Goal: Information Seeking & Learning: Understand process/instructions

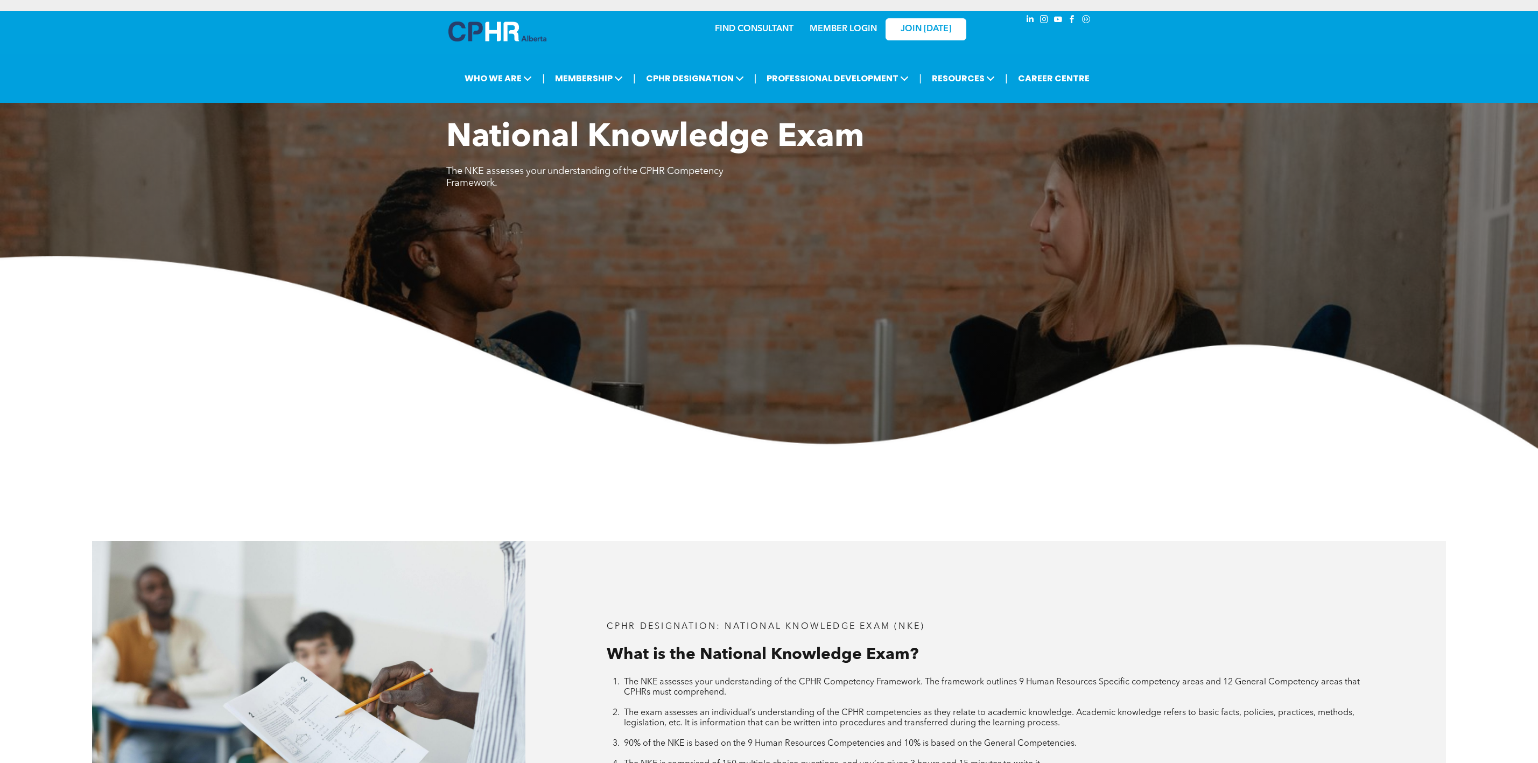
scroll to position [888, 0]
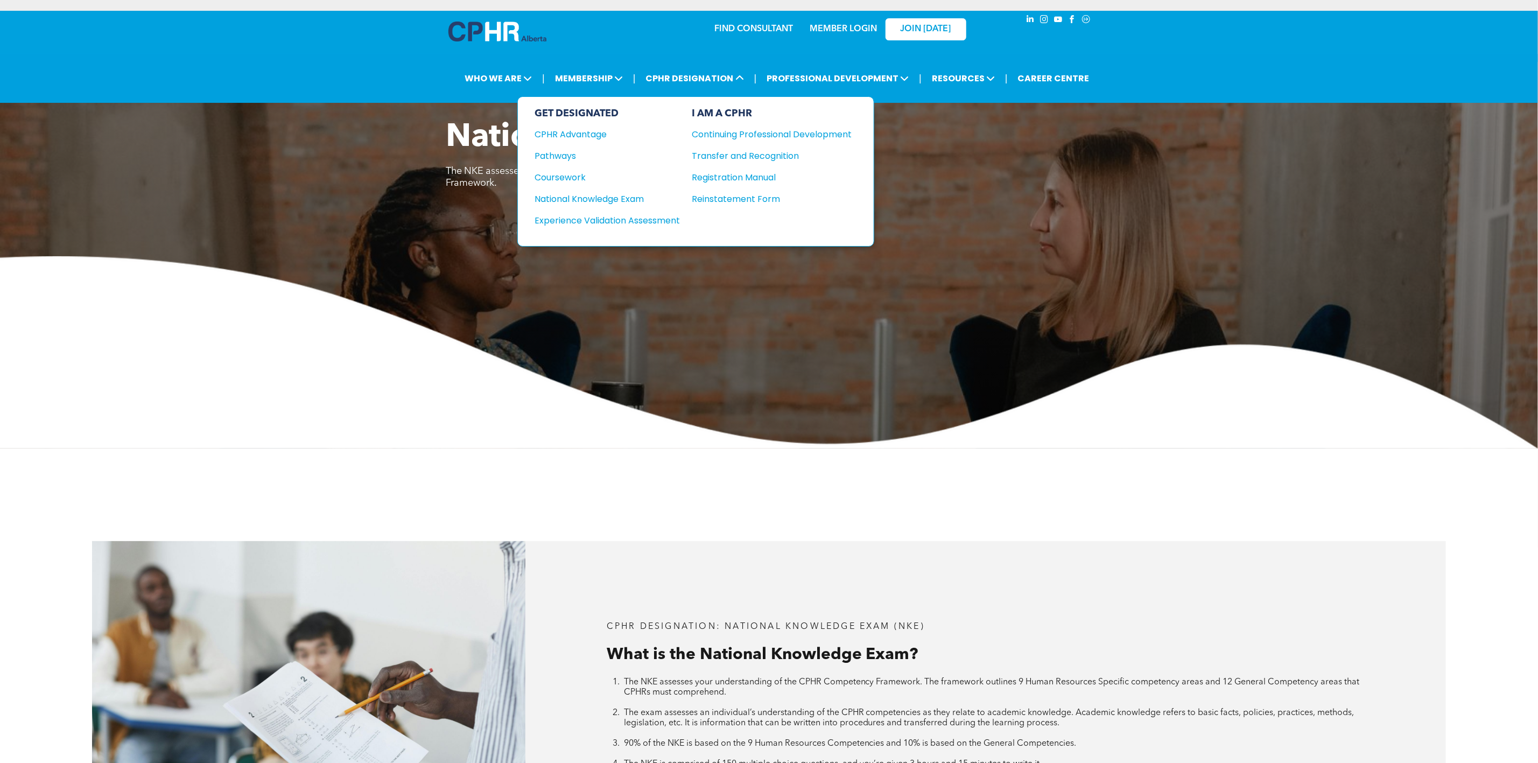
click at [579, 168] on div "GET DESIGNATED CPHR Advantage Pathways Coursework National Knowledge Exam" at bounding box center [607, 172] width 145 height 128
click at [580, 173] on div "Coursework" at bounding box center [600, 177] width 131 height 13
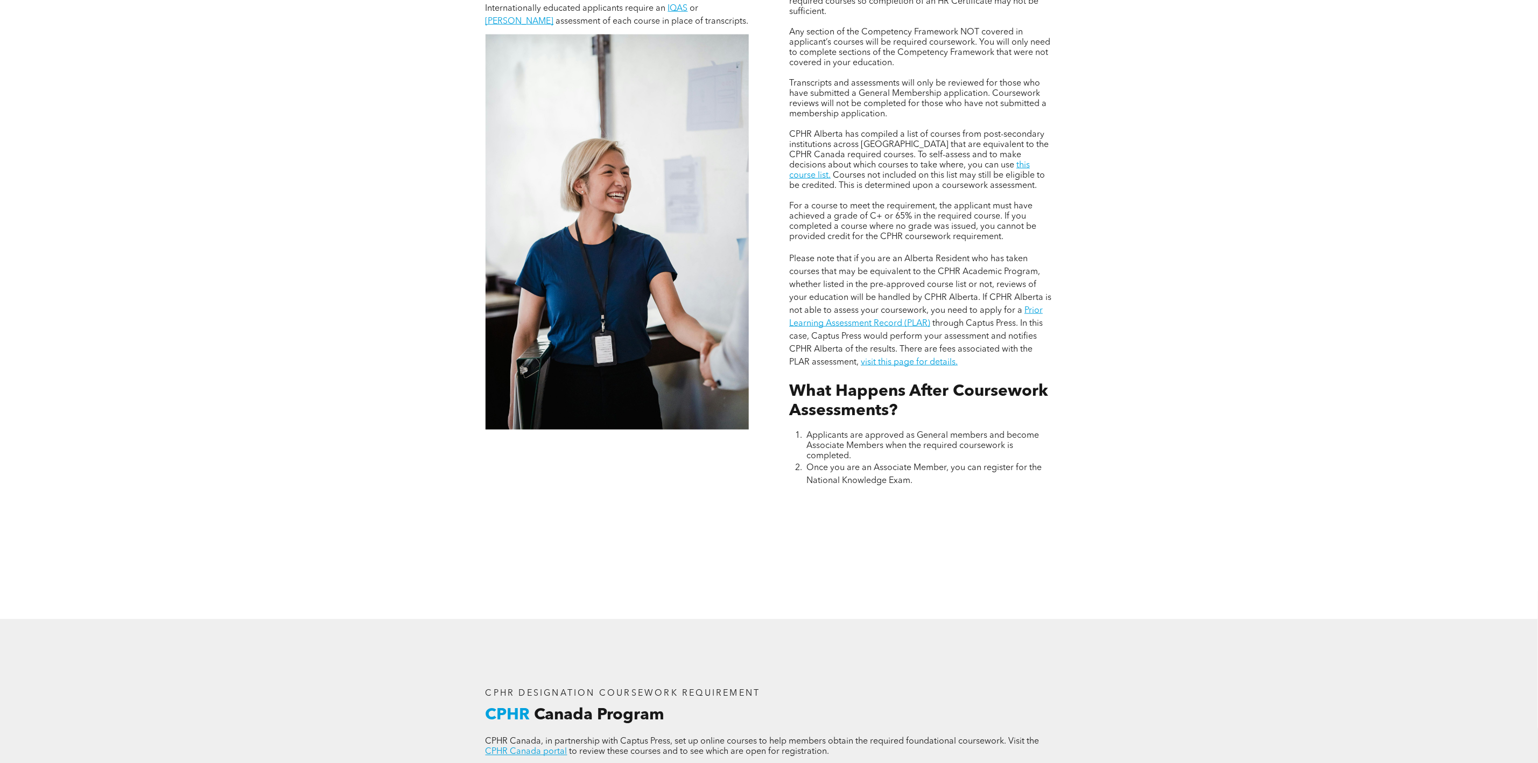
scroll to position [1453, 0]
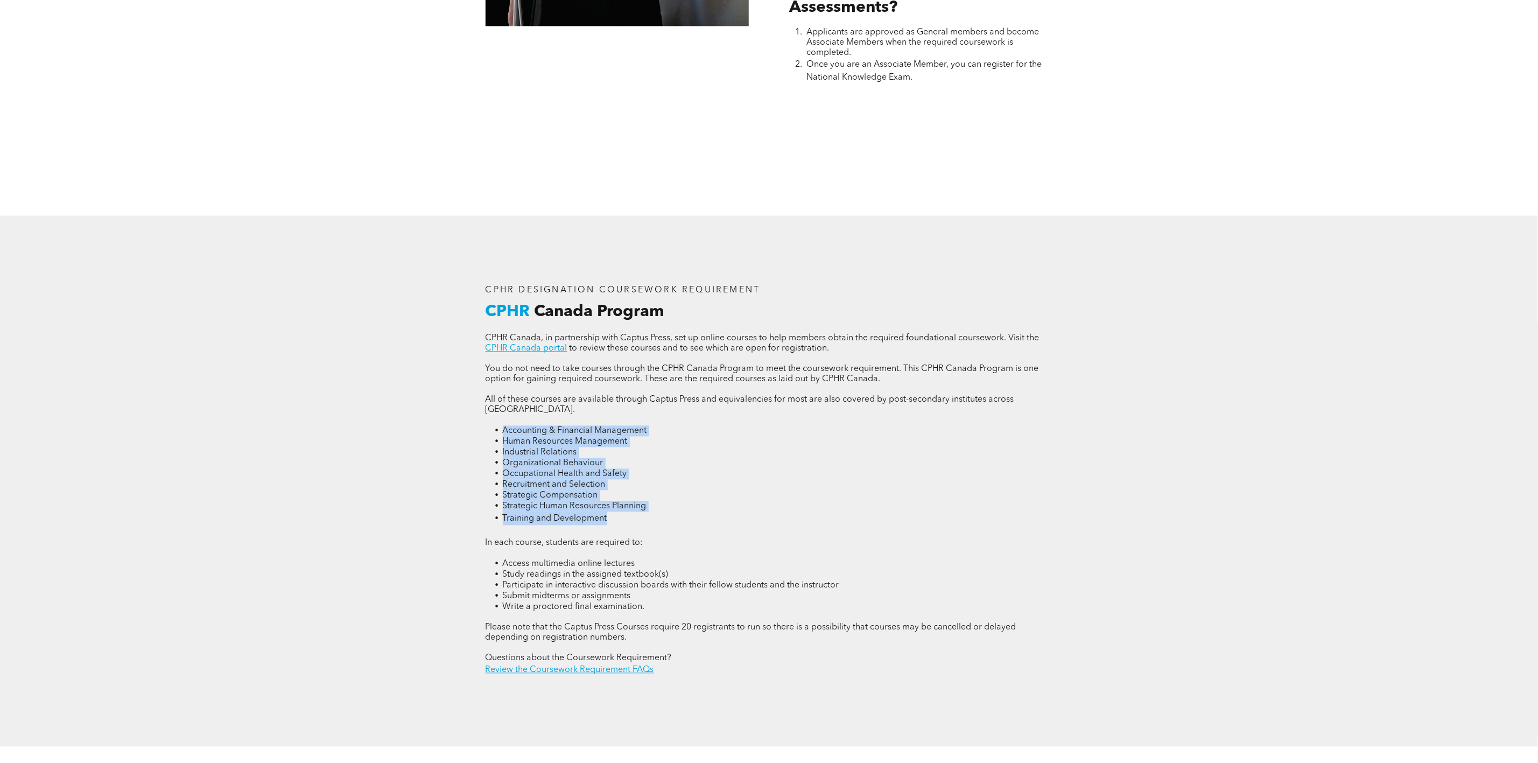
drag, startPoint x: 638, startPoint y: 522, endPoint x: 499, endPoint y: 438, distance: 162.0
click at [499, 438] on ul "Accounting & Financial Management Human Resources Management Industrial Relatio…" at bounding box center [769, 476] width 567 height 100
copy ul "Accounting & Financial Management Human Resources Management Industrial Relatio…"
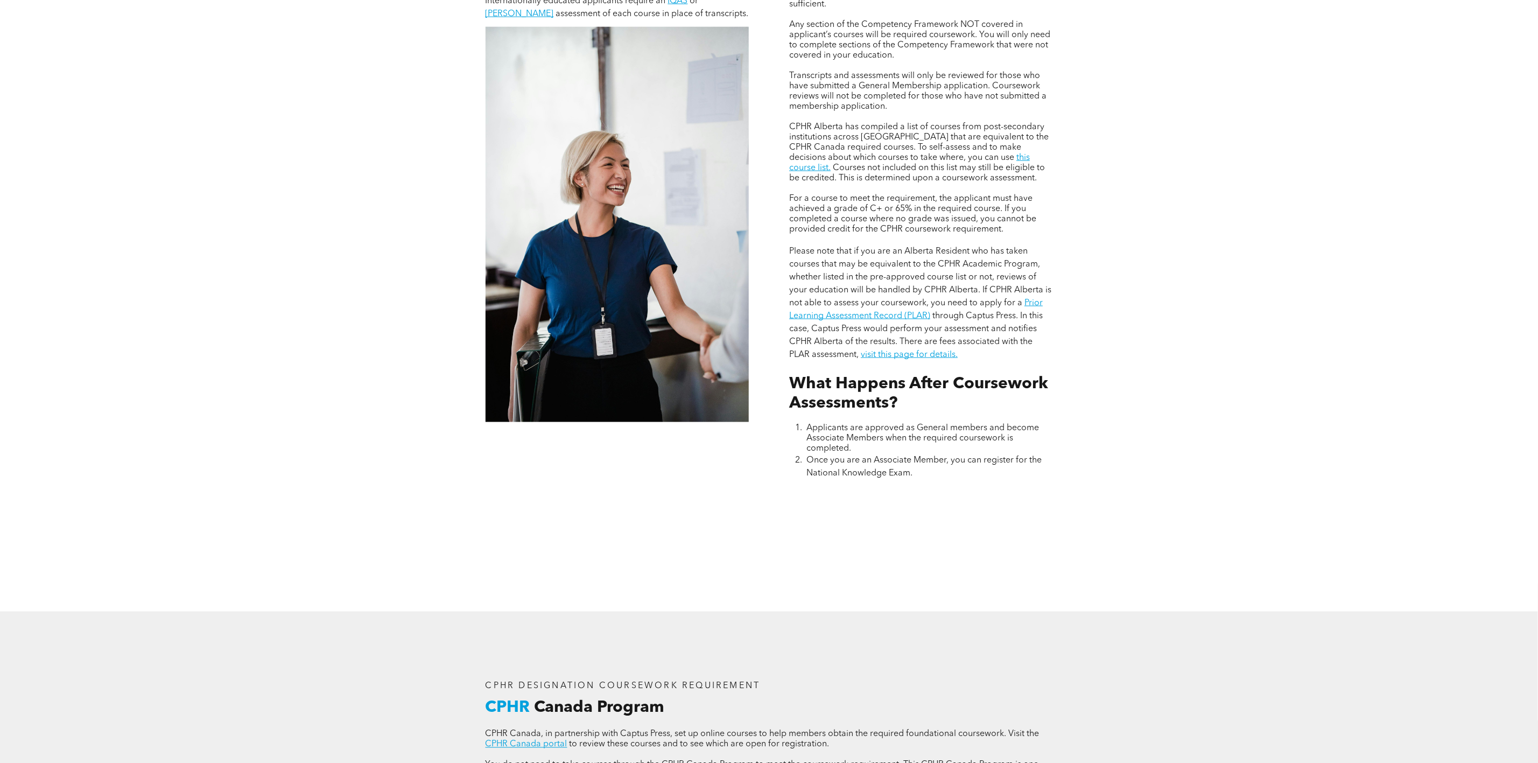
scroll to position [969, 0]
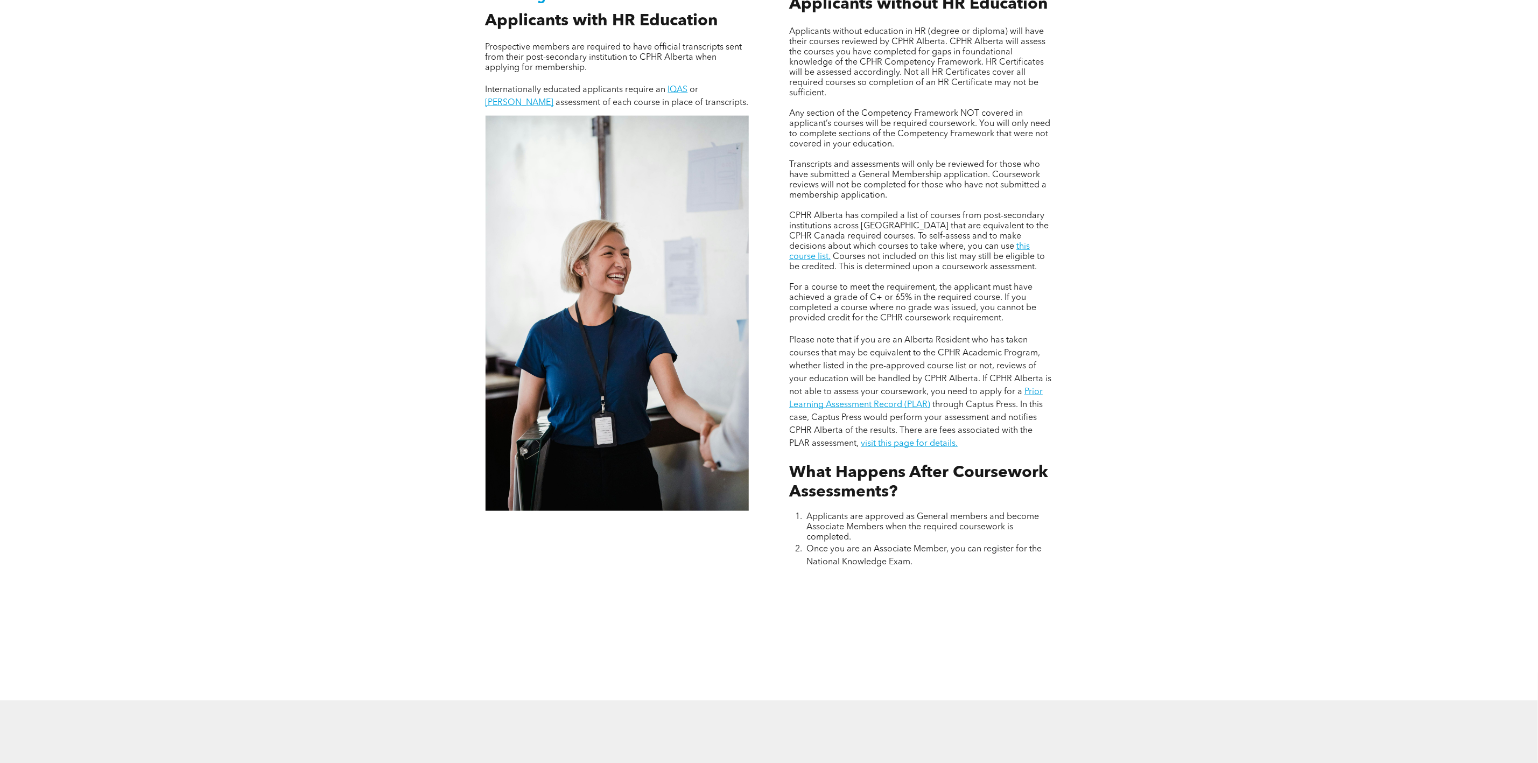
drag, startPoint x: 859, startPoint y: 244, endPoint x: 988, endPoint y: 272, distance: 132.1
click at [988, 272] on p "CPHR Alberta has compiled a list of courses from post-secondary institutions ac…" at bounding box center [920, 241] width 263 height 61
copy p "To self-assess and to make decisions about which courses to take where, you can…"
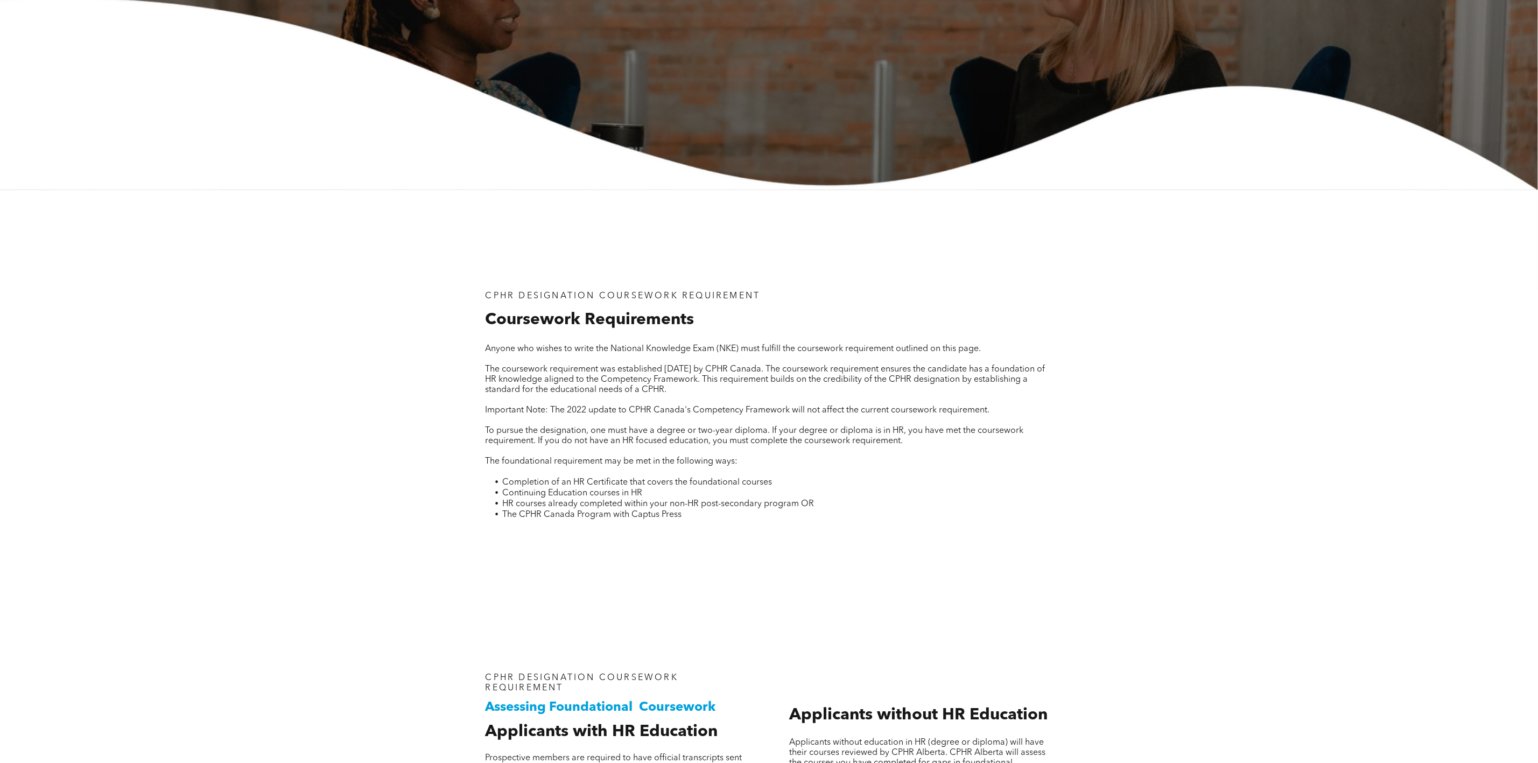
scroll to position [242, 0]
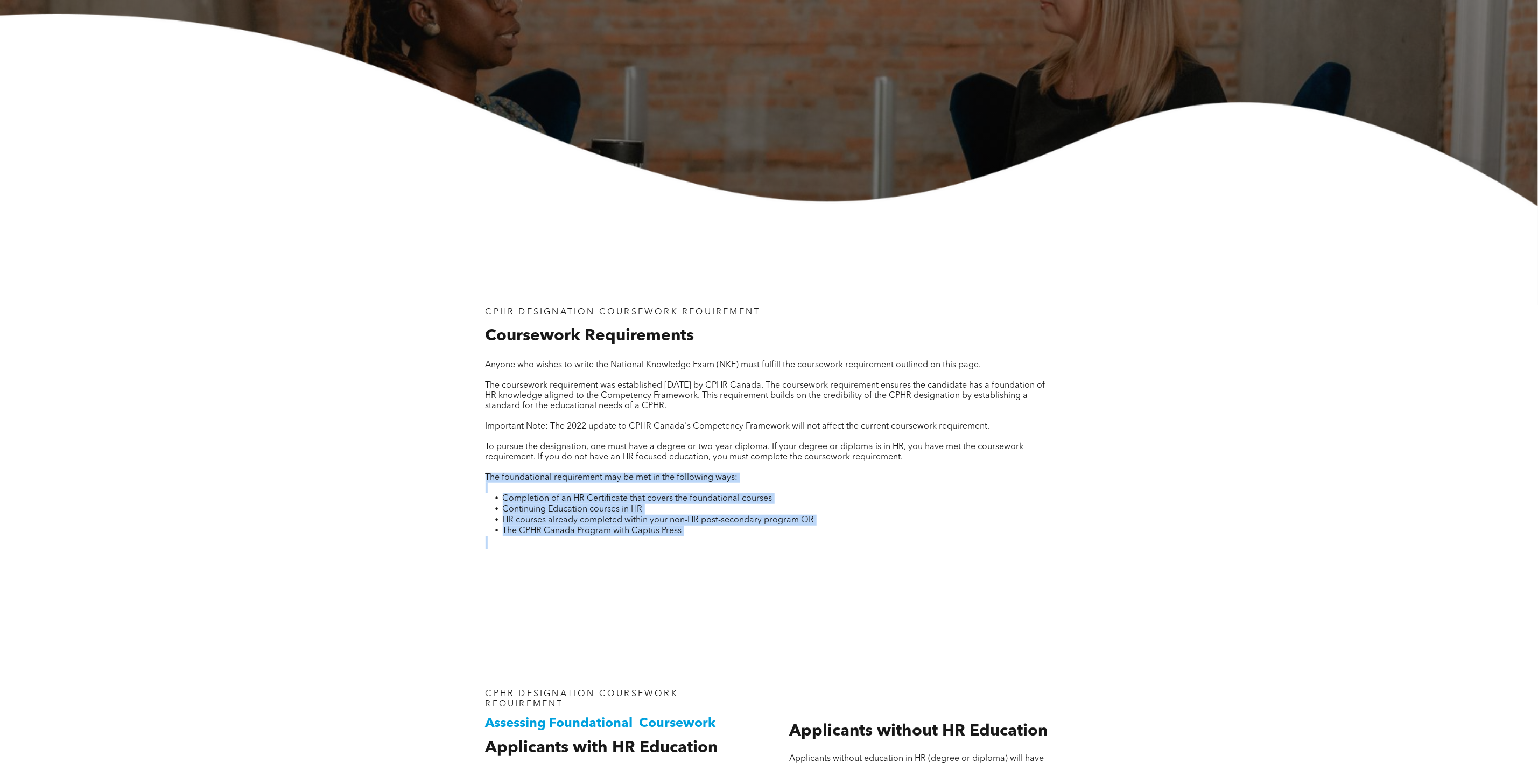
drag, startPoint x: 488, startPoint y: 480, endPoint x: 714, endPoint y: 544, distance: 235.5
click at [714, 544] on div "Anyone who wishes to write the National Knowledge Exam (NKE) must fulfill the c…" at bounding box center [769, 454] width 567 height 189
copy div "The foundational requirement may be met in the following ways: Completion of an…"
